Goal: Task Accomplishment & Management: Complete application form

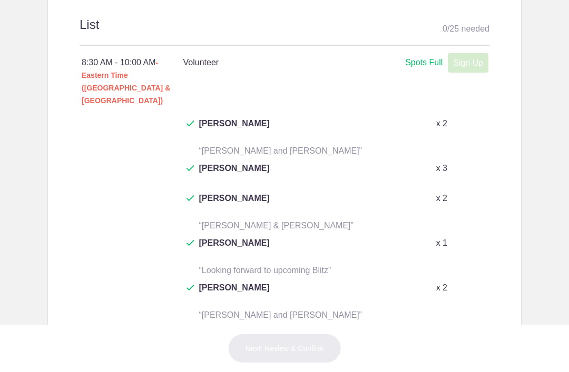
scroll to position [592, 0]
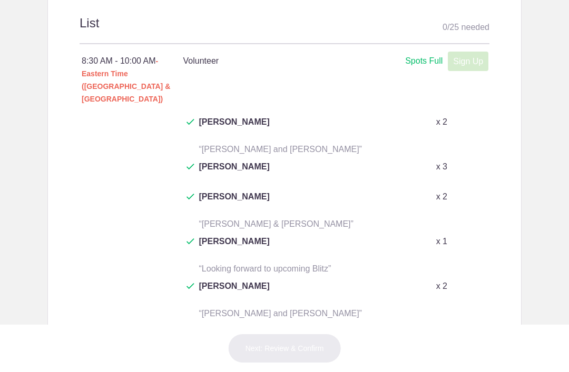
click at [219, 325] on button "+ Show more" at bounding box center [207, 341] width 50 height 33
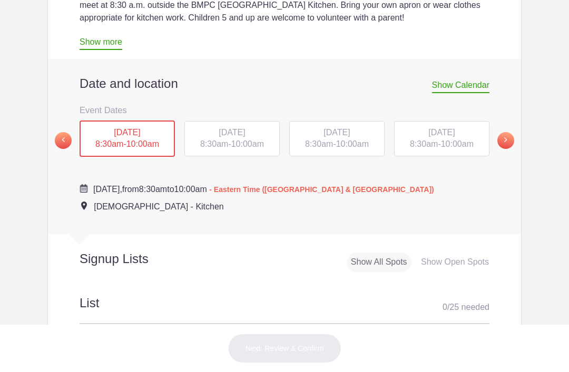
scroll to position [311, 0]
click at [245, 137] on span "[DATE]" at bounding box center [232, 132] width 26 height 9
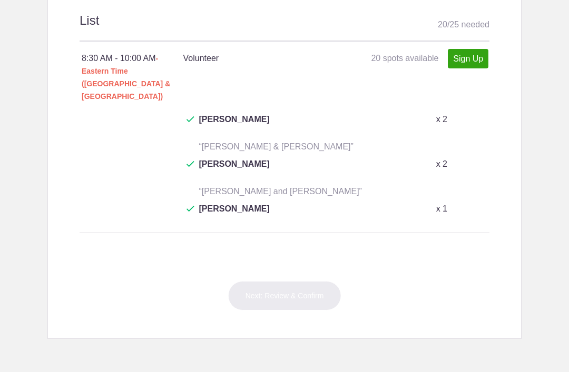
scroll to position [597, 0]
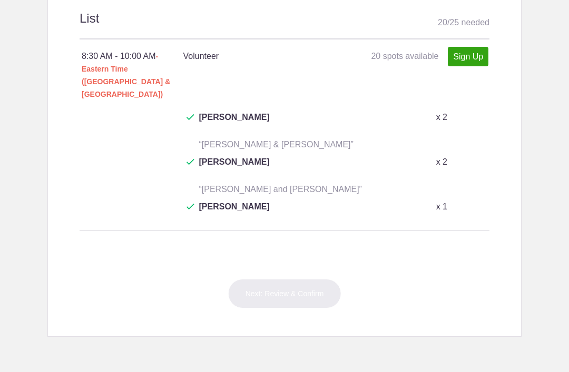
click at [474, 66] on link "Sign Up" at bounding box center [468, 56] width 41 height 19
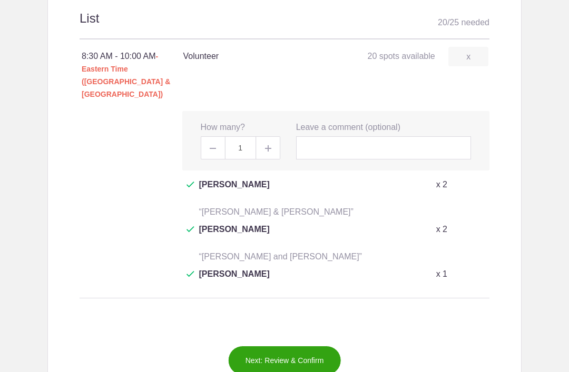
click at [274, 137] on span at bounding box center [268, 147] width 24 height 23
type input "2"
click at [397, 136] on input "text" at bounding box center [383, 147] width 175 height 23
type input "Clyde and Jacqueline Briant"
click at [300, 346] on button "Next: Review & Confirm" at bounding box center [284, 360] width 113 height 29
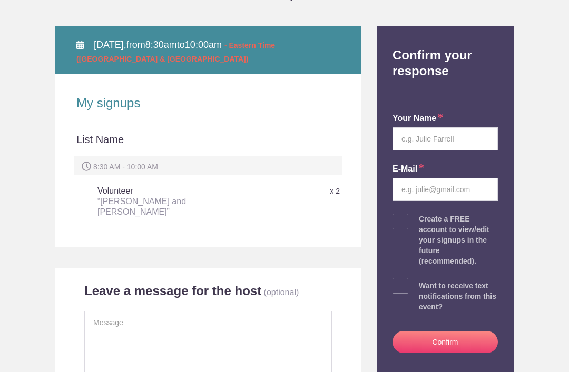
scroll to position [135, 0]
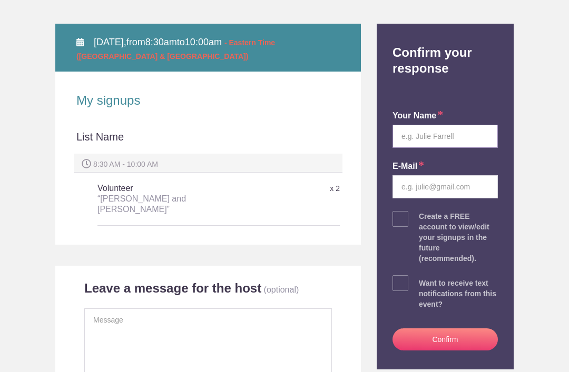
click at [467, 132] on input "text" at bounding box center [444, 136] width 105 height 23
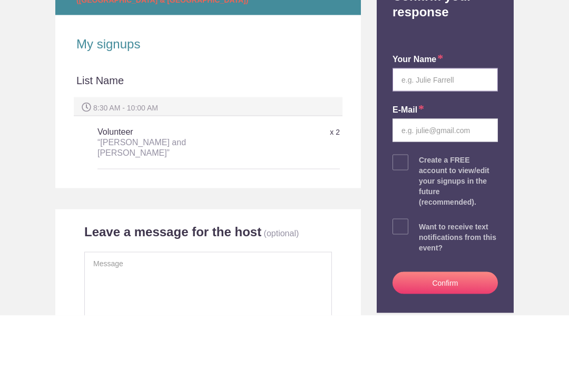
type input "Jacqueline Briant"
type input "jacquelinebriant1@gmail.com"
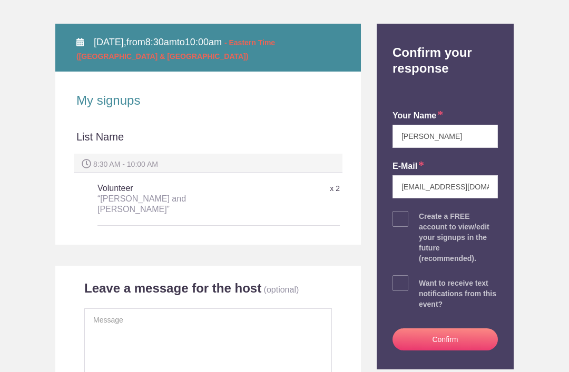
click at [466, 335] on button "Confirm" at bounding box center [444, 340] width 105 height 22
